Goal: Information Seeking & Learning: Compare options

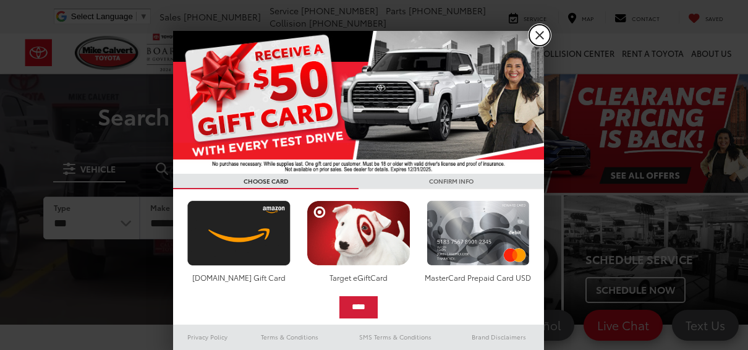
click at [542, 30] on link "X" at bounding box center [539, 35] width 21 height 21
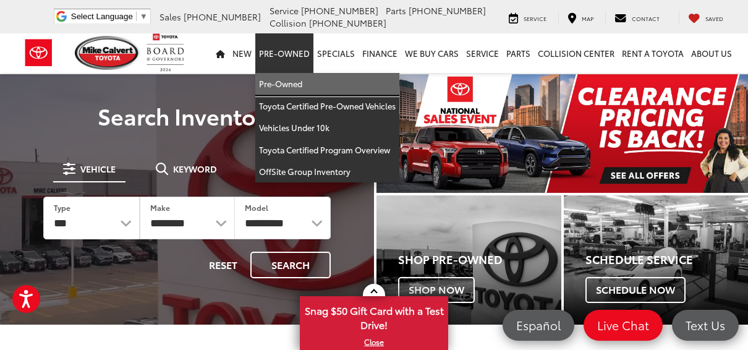
click at [282, 79] on link "Pre-Owned" at bounding box center [327, 84] width 144 height 22
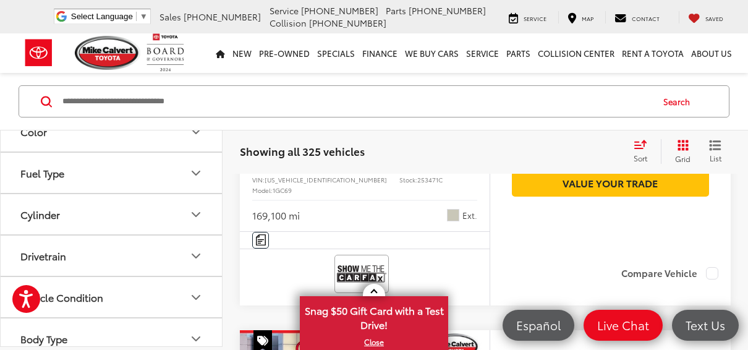
scroll to position [357, 0]
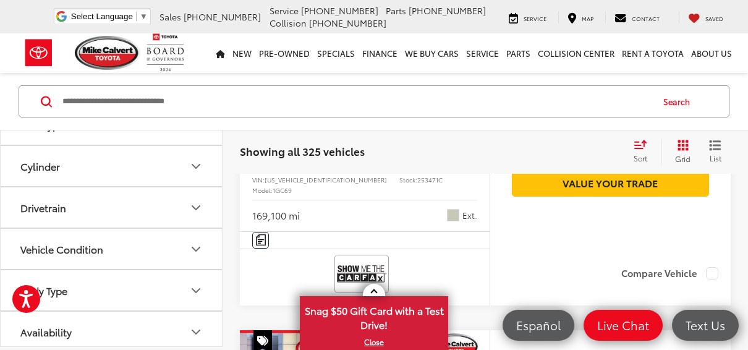
click at [193, 204] on icon "Drivetrain" at bounding box center [195, 207] width 15 height 15
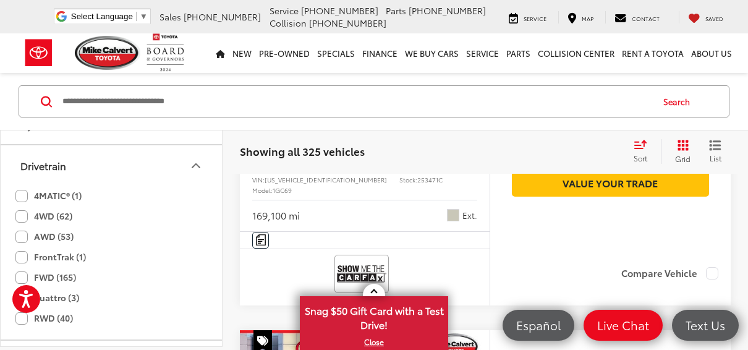
scroll to position [419, 0]
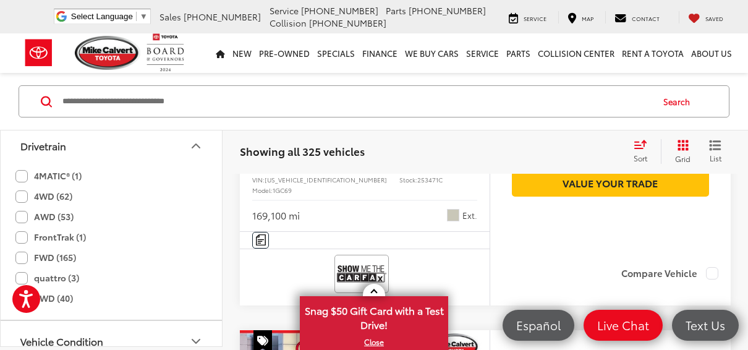
click at [19, 196] on label "4WD (62)" at bounding box center [43, 196] width 57 height 20
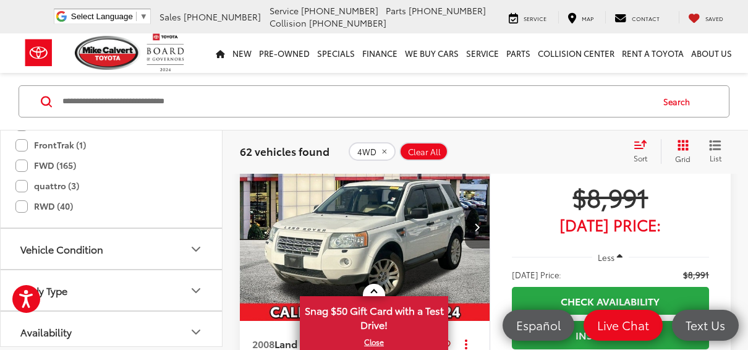
scroll to position [141, 0]
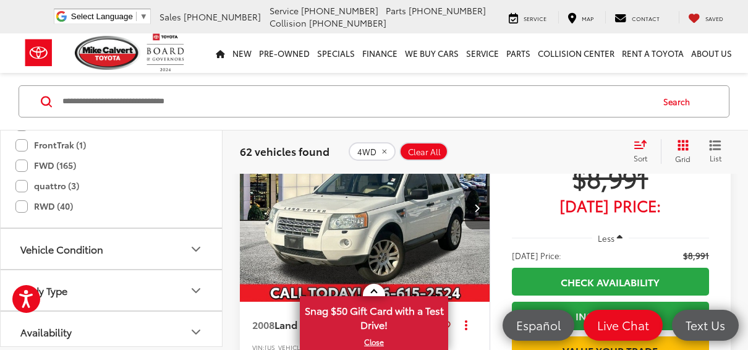
click at [203, 283] on button "Body Type" at bounding box center [112, 290] width 222 height 40
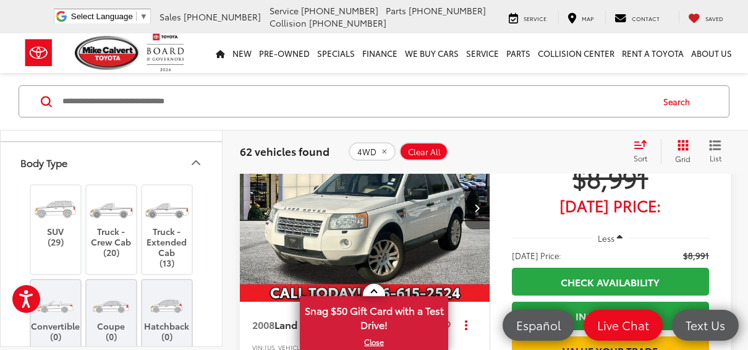
scroll to position [635, 0]
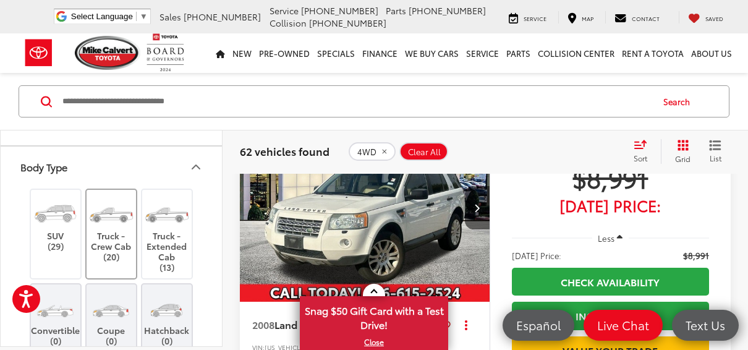
click at [114, 244] on label "Truck - Crew Cab (20)" at bounding box center [111, 229] width 50 height 66
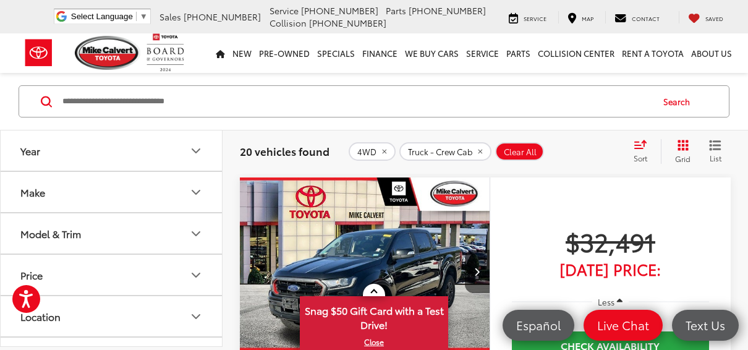
scroll to position [3132, 0]
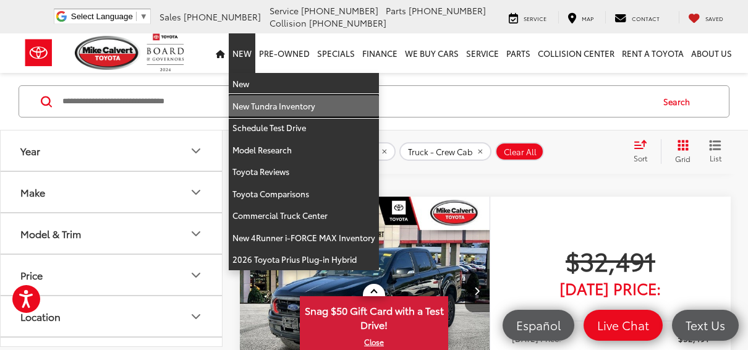
click at [258, 103] on link "New Tundra Inventory" at bounding box center [304, 106] width 150 height 22
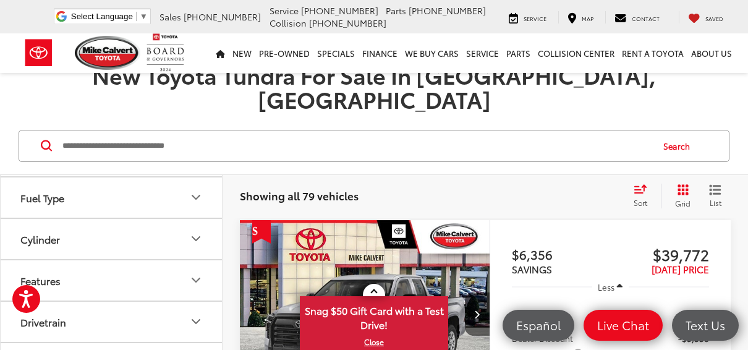
scroll to position [432, 0]
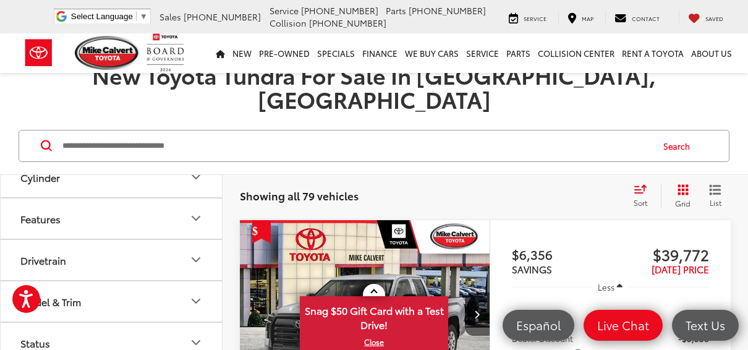
click at [165, 240] on button "Drivetrain" at bounding box center [112, 260] width 222 height 40
click at [23, 280] on label "4-Wheel Drive (41)" at bounding box center [62, 290] width 94 height 20
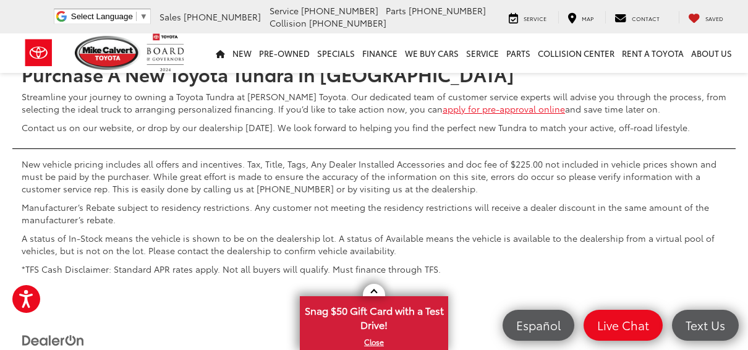
scroll to position [5931, 0]
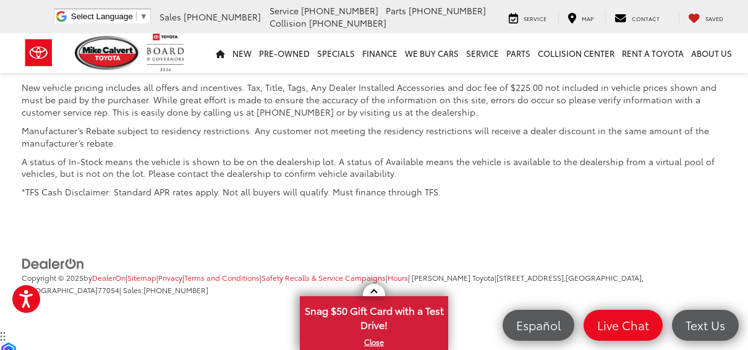
scroll to position [6198, 0]
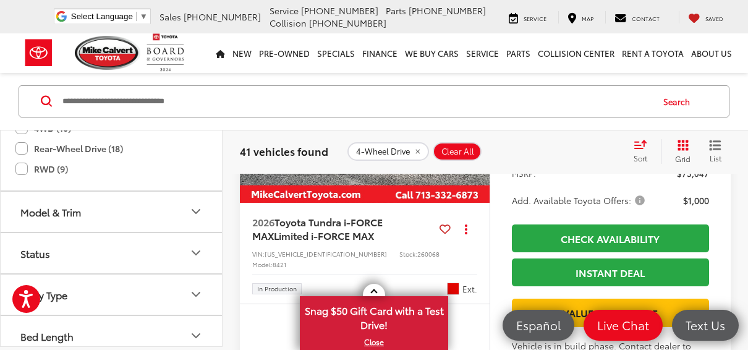
scroll to position [573, 0]
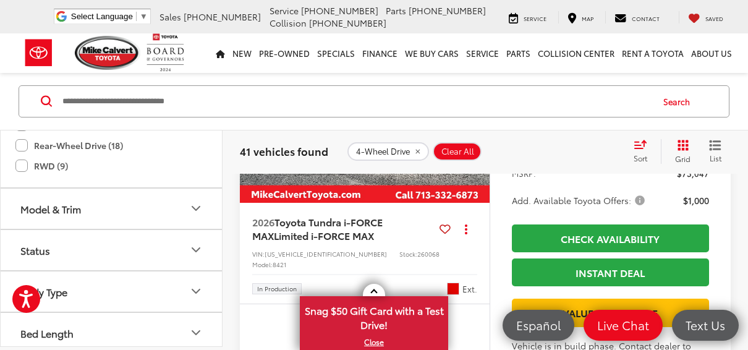
click at [198, 203] on icon "Model & Trim" at bounding box center [195, 208] width 15 height 15
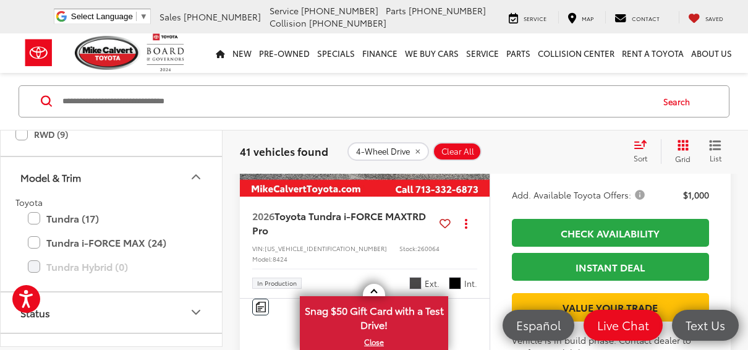
scroll to position [5024, 0]
